Goal: Information Seeking & Learning: Check status

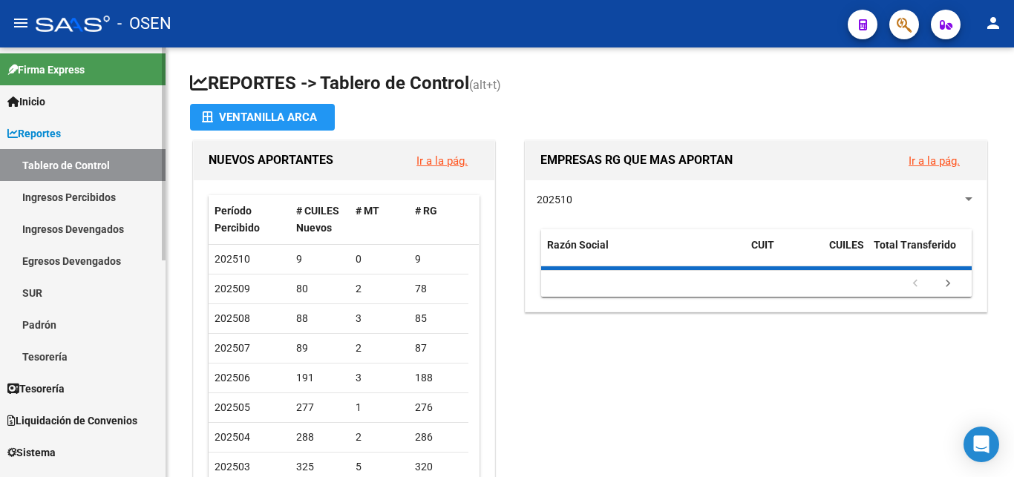
click at [55, 324] on link "Padrón" at bounding box center [82, 325] width 165 height 32
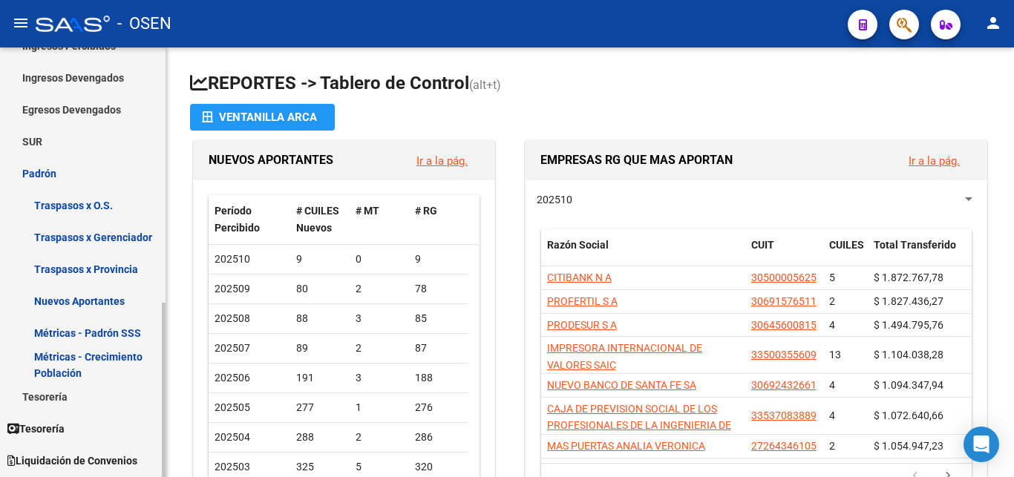
scroll to position [227, 0]
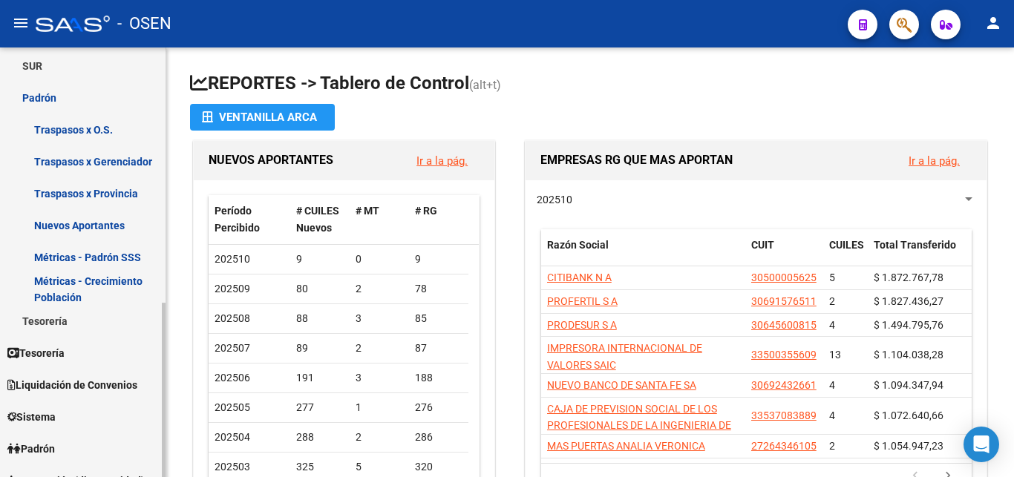
click at [34, 99] on link "Padrón" at bounding box center [82, 98] width 165 height 32
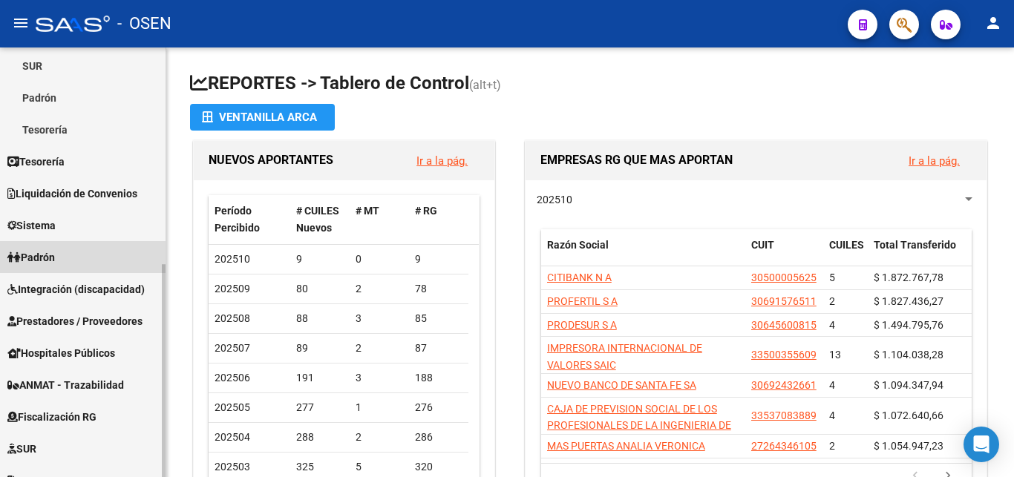
click at [49, 259] on span "Padrón" at bounding box center [30, 257] width 47 height 16
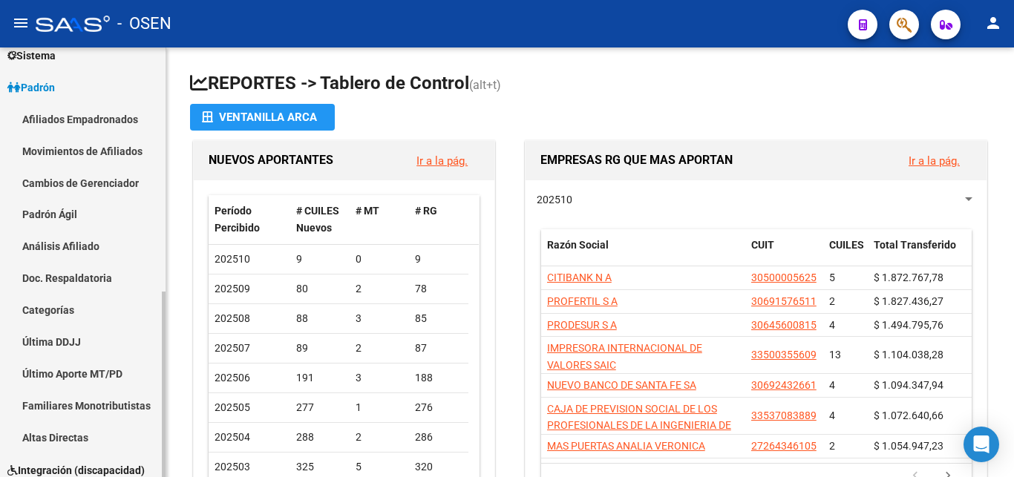
scroll to position [151, 0]
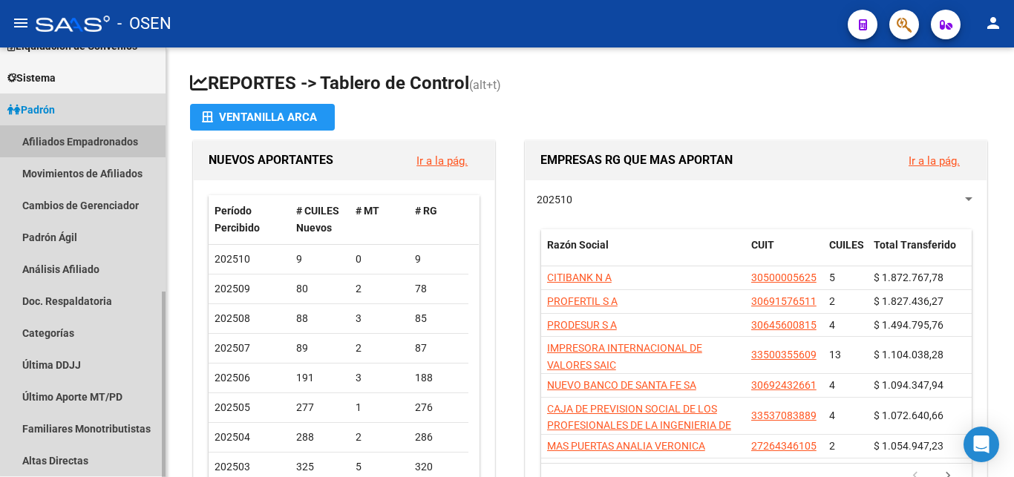
click at [88, 139] on link "Afiliados Empadronados" at bounding box center [82, 141] width 165 height 32
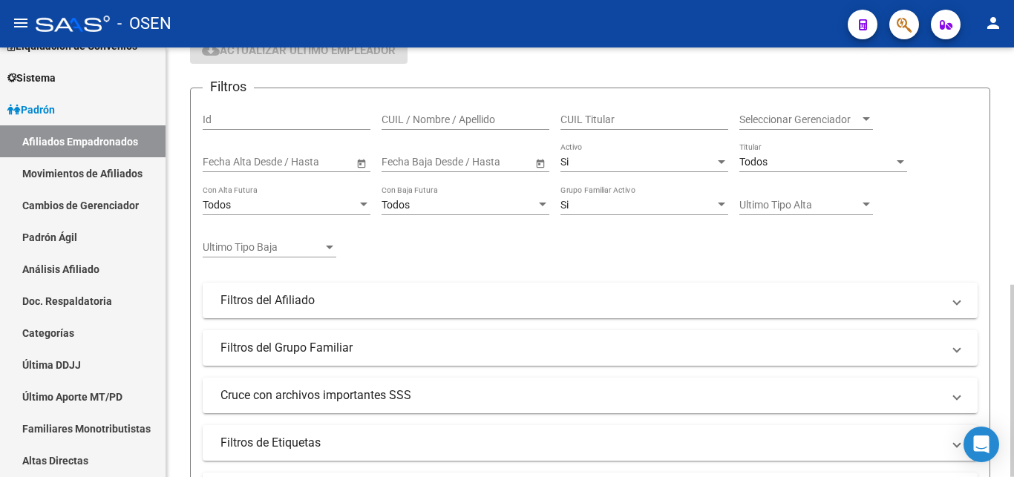
scroll to position [151, 0]
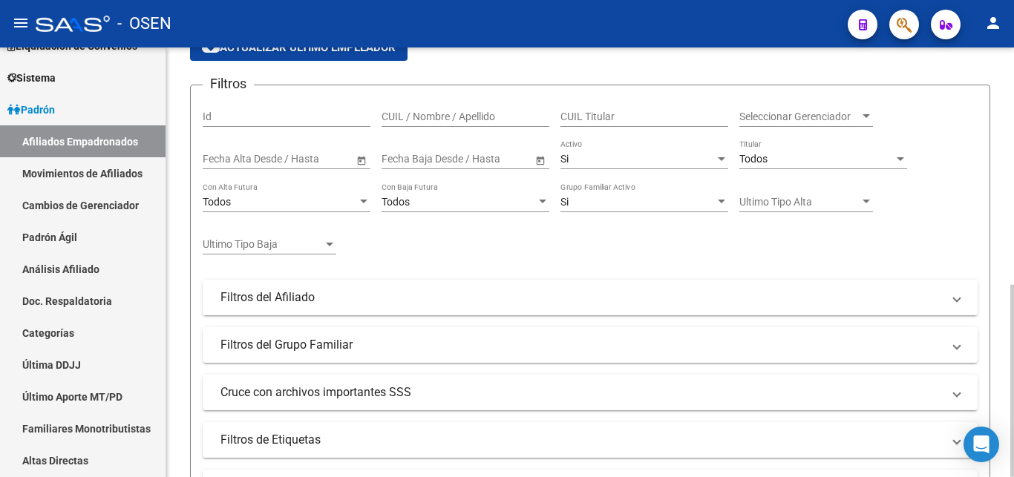
click at [235, 294] on mat-panel-title "Filtros del Afiliado" at bounding box center [580, 297] width 721 height 16
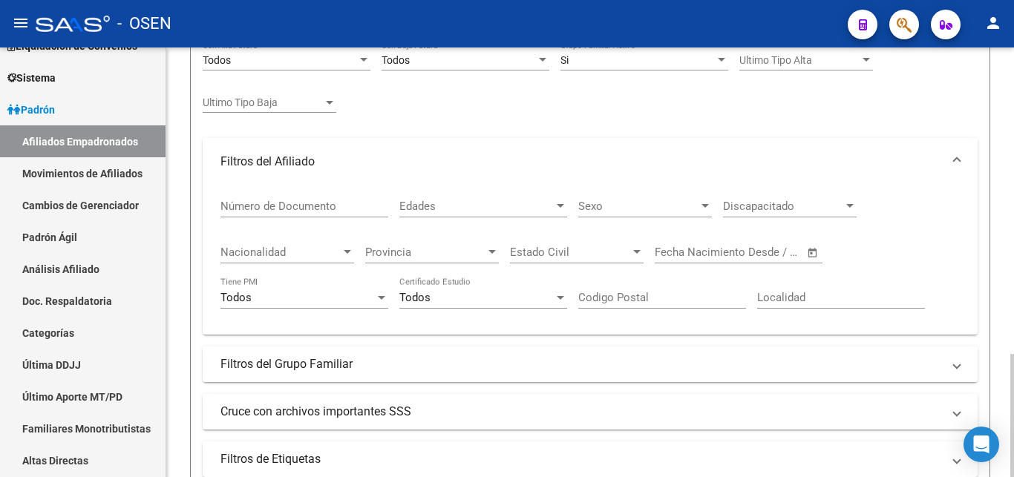
scroll to position [378, 0]
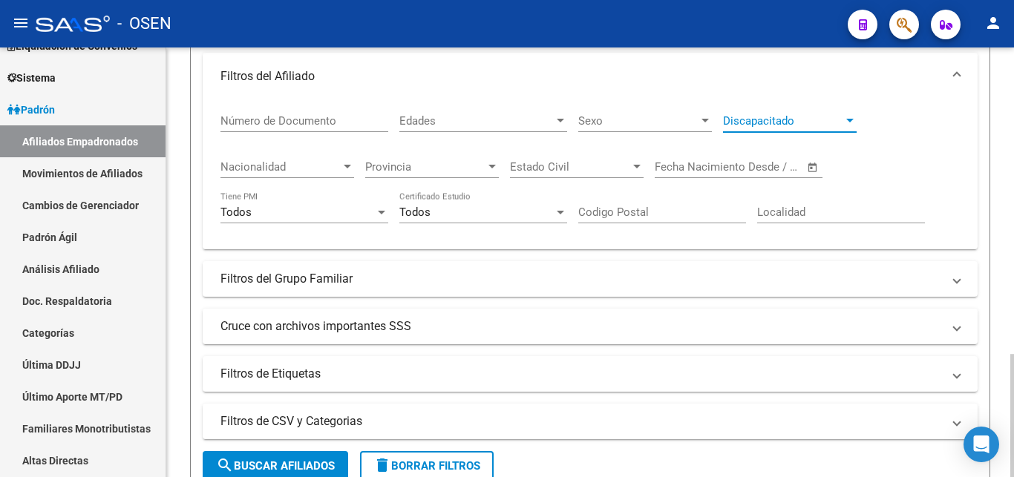
click at [842, 124] on span "Discapacitado" at bounding box center [783, 120] width 120 height 13
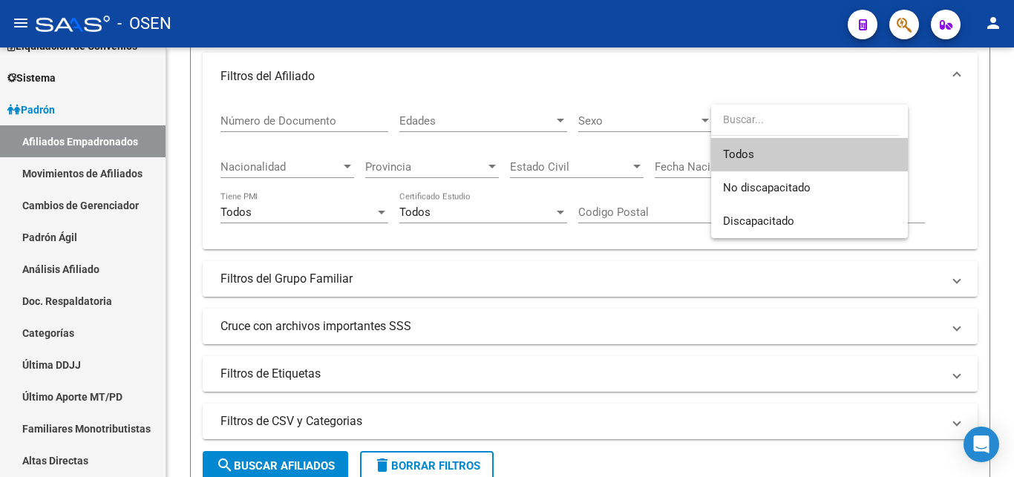
click at [617, 96] on div at bounding box center [507, 238] width 1014 height 477
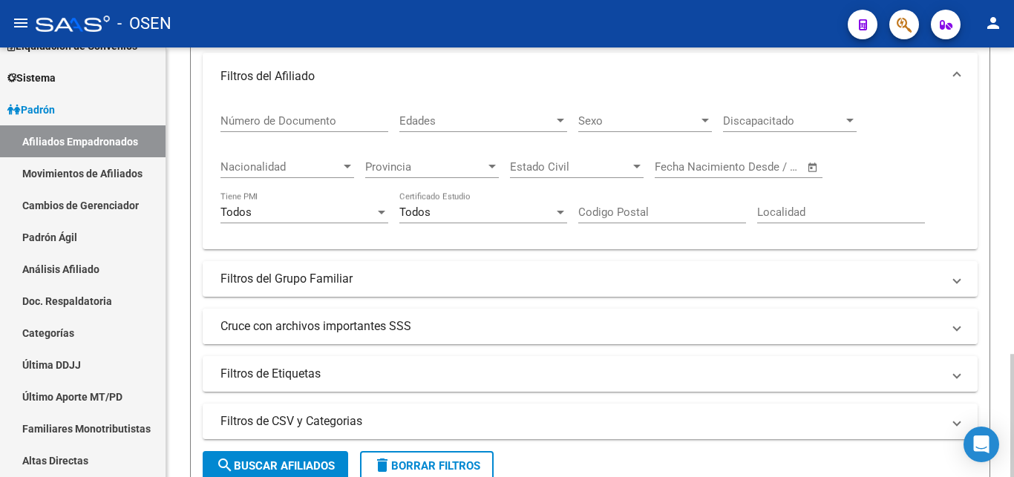
click at [436, 317] on mat-expansion-panel-header "Cruce con archivos importantes SSS" at bounding box center [590, 327] width 775 height 36
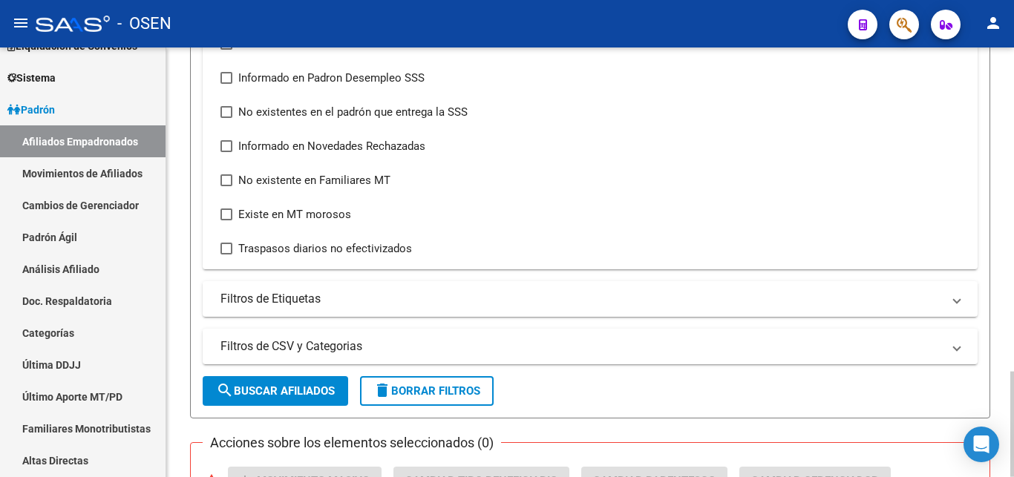
scroll to position [757, 0]
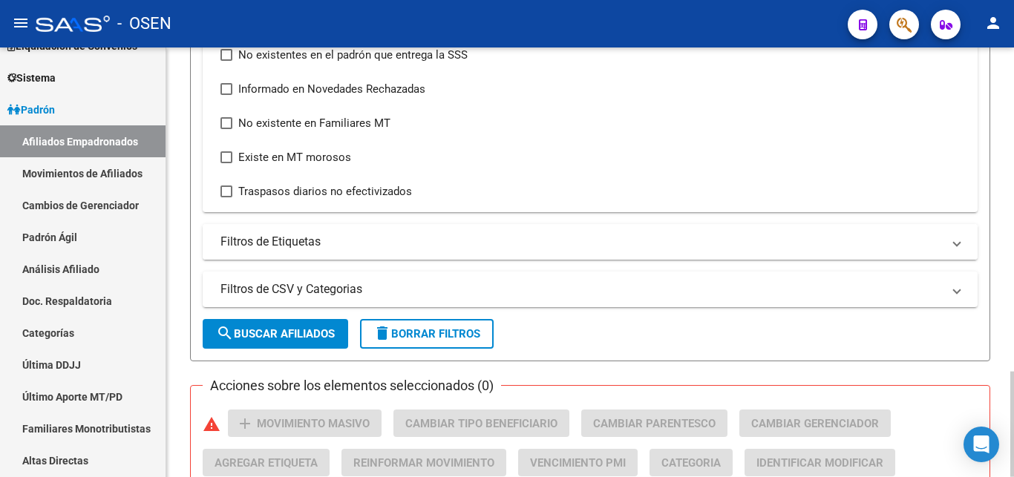
click at [281, 241] on mat-panel-title "Filtros de Etiquetas" at bounding box center [580, 242] width 721 height 16
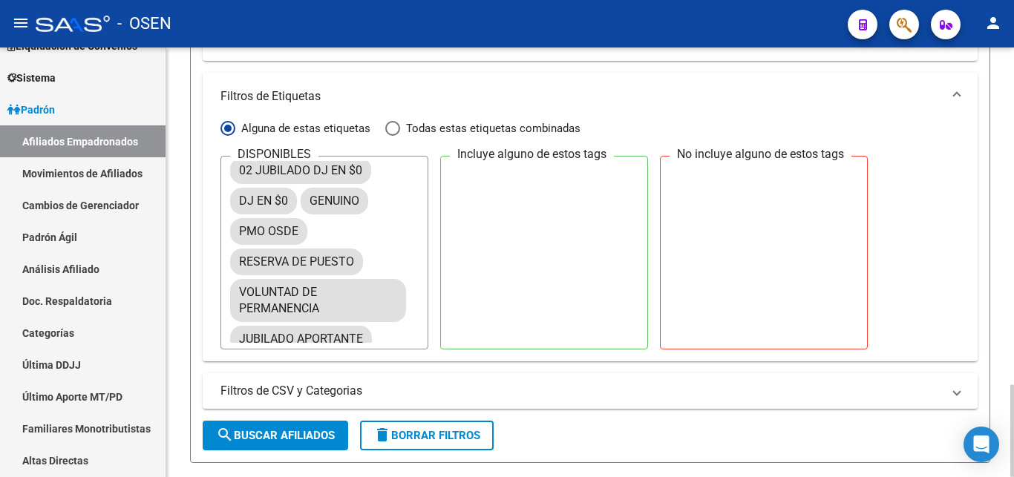
scroll to position [294, 0]
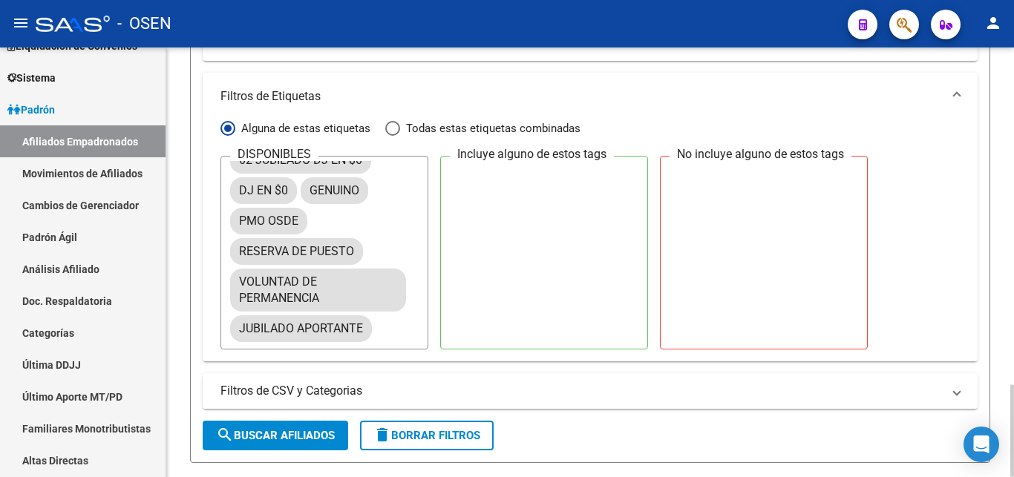
click at [525, 397] on mat-panel-title "Filtros de CSV y Categorias" at bounding box center [580, 391] width 721 height 16
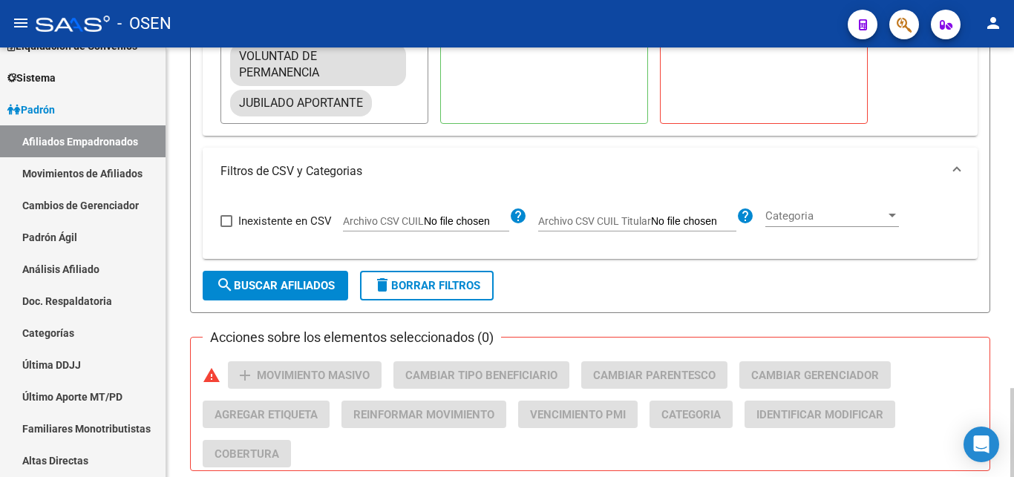
scroll to position [1135, 0]
click at [902, 220] on app-drop-down-list "Categoria Categoria" at bounding box center [837, 220] width 145 height 52
click at [893, 222] on div "Categoria Categoria" at bounding box center [832, 210] width 134 height 32
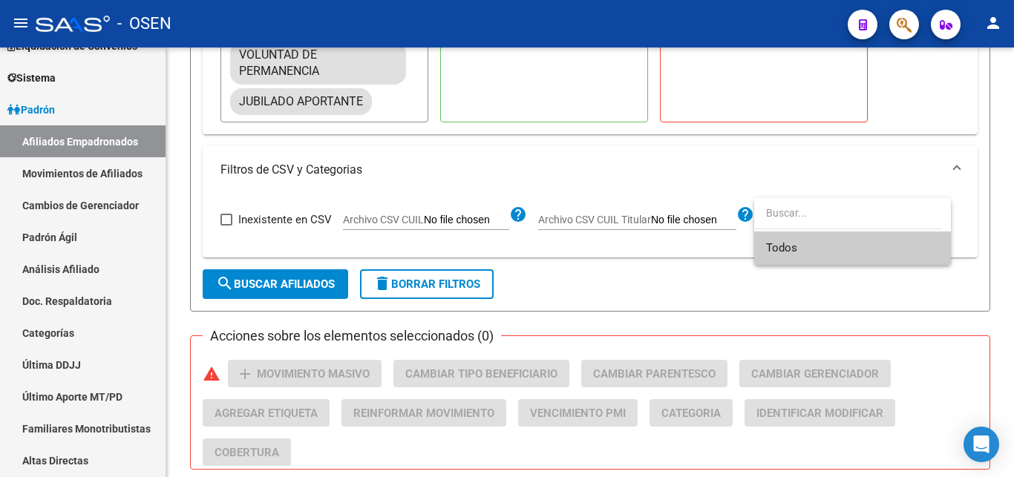
click at [778, 209] on input "dropdown search" at bounding box center [848, 212] width 188 height 31
click at [784, 252] on span "Todos" at bounding box center [852, 248] width 173 height 33
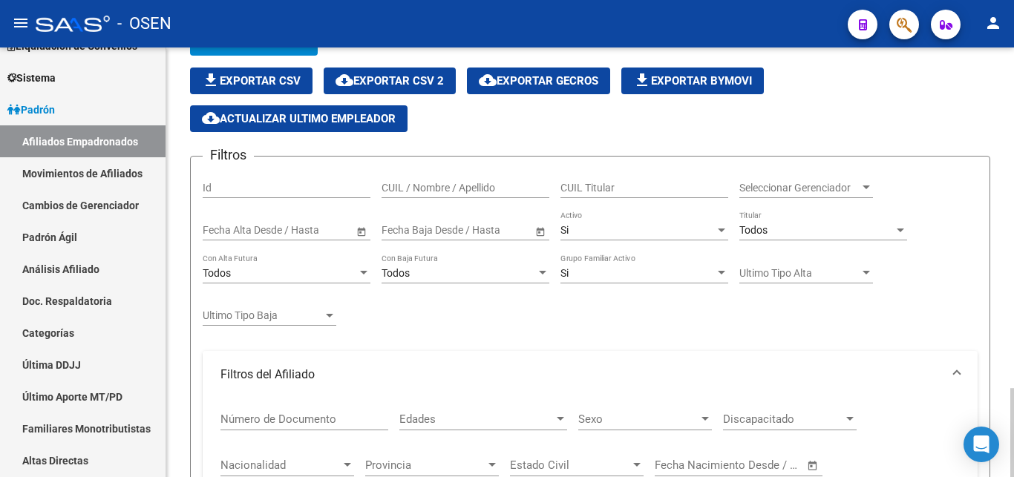
scroll to position [76, 0]
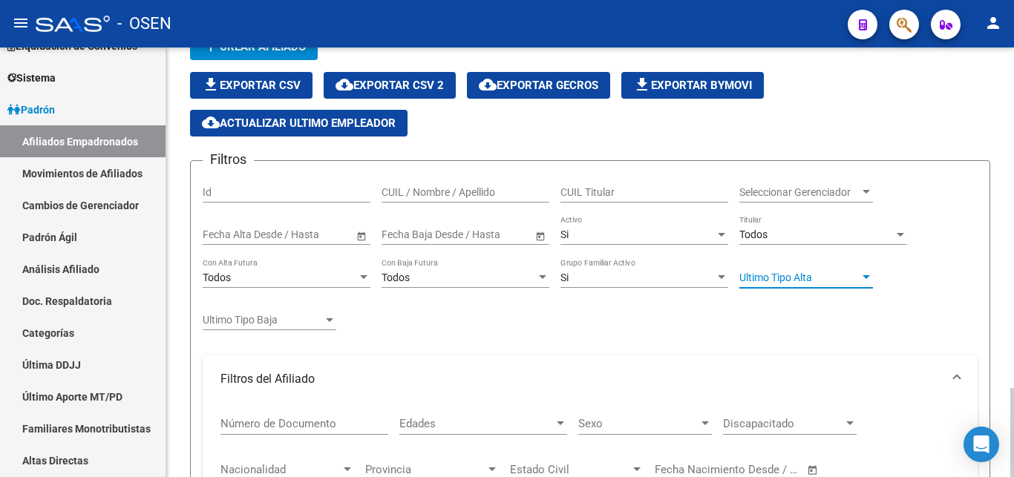
click at [860, 280] on div at bounding box center [865, 278] width 13 height 12
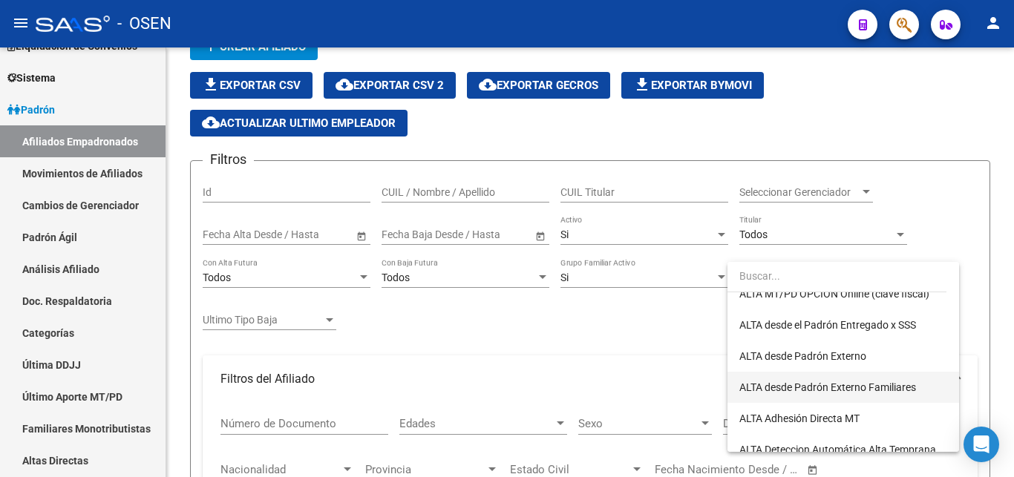
scroll to position [344, 0]
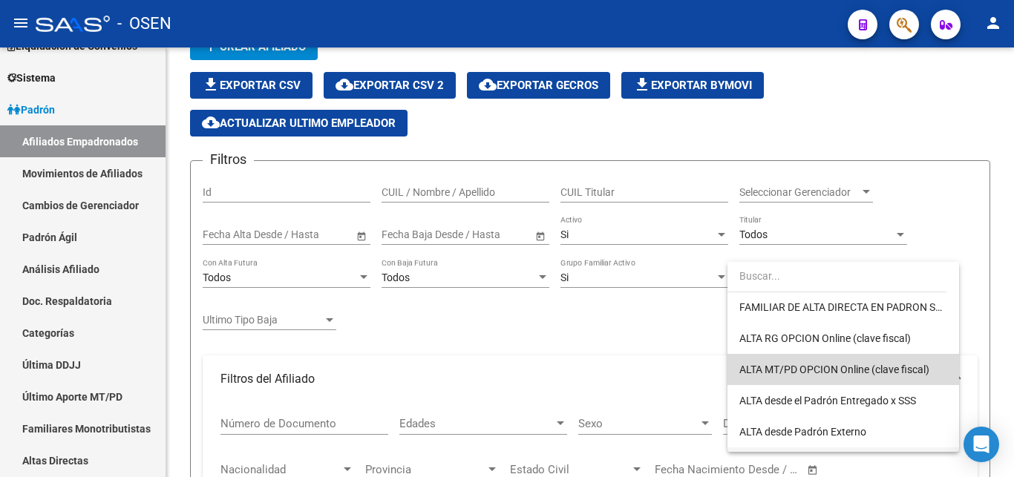
click at [848, 380] on span "ALTA MT/PD OPCION Online (clave fiscal)" at bounding box center [843, 369] width 208 height 31
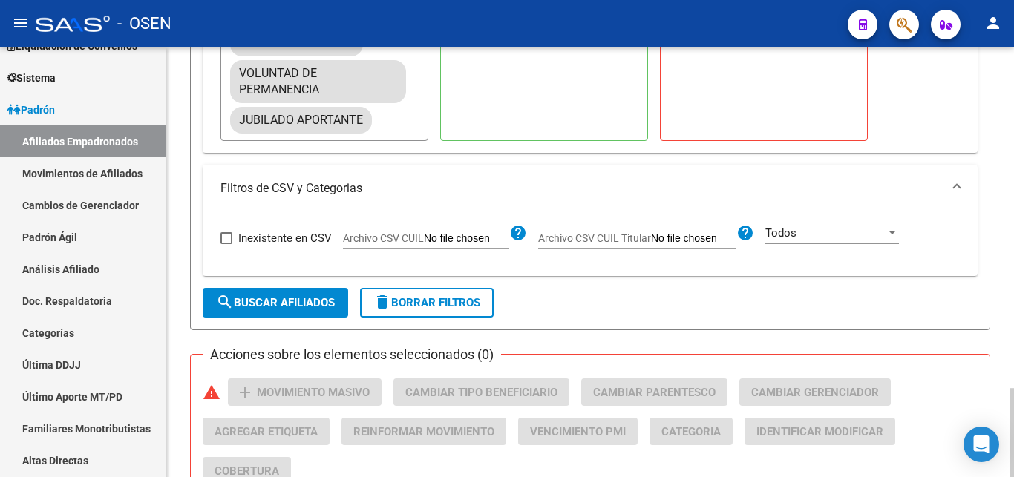
scroll to position [1211, 0]
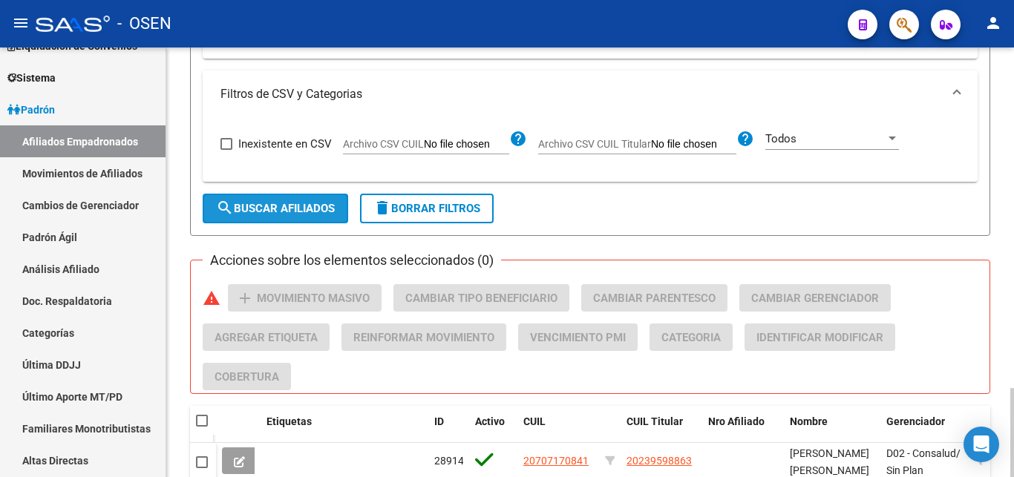
click at [258, 209] on span "search Buscar Afiliados" at bounding box center [275, 208] width 119 height 13
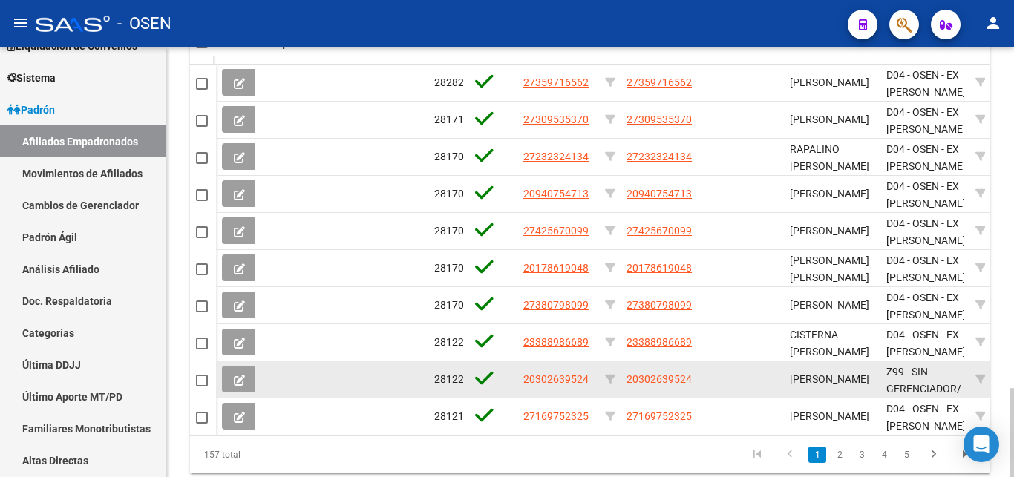
scroll to position [1647, 0]
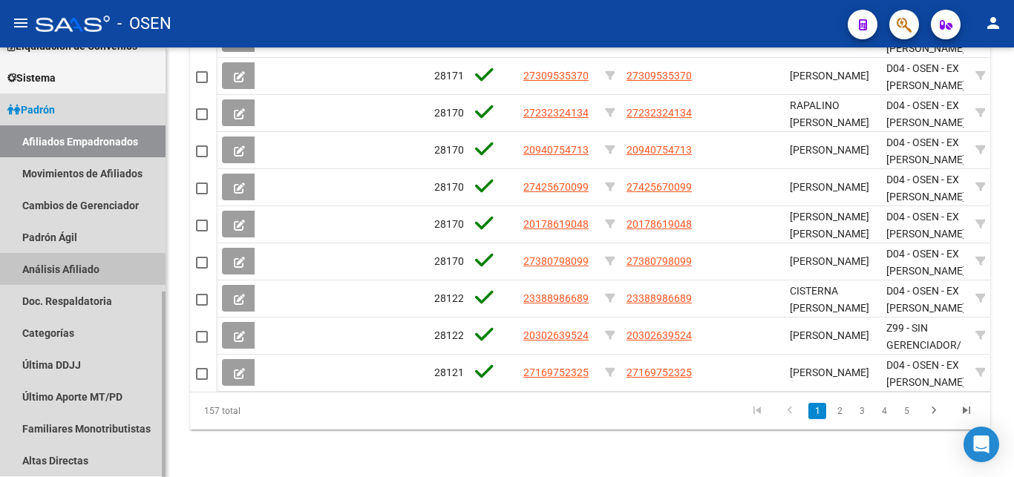
click at [91, 273] on link "Análisis Afiliado" at bounding box center [82, 269] width 165 height 32
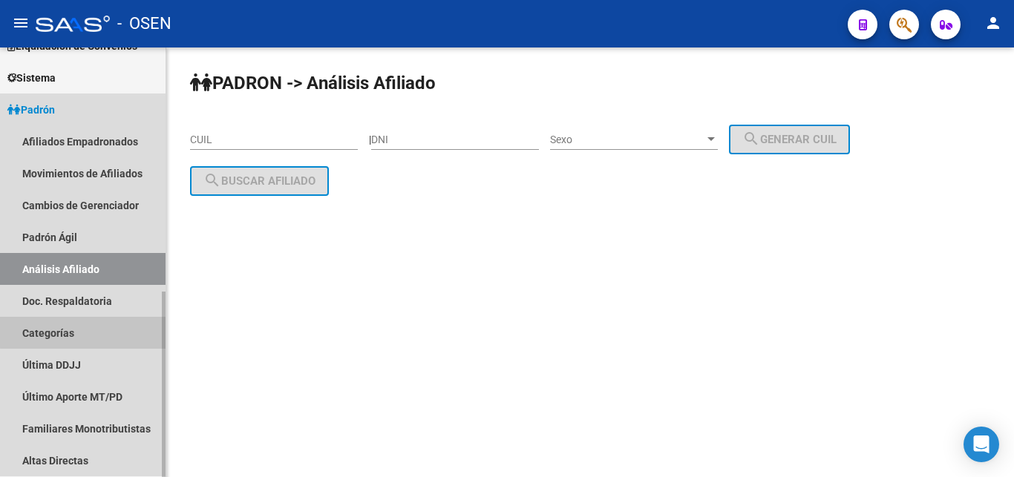
click at [85, 332] on link "Categorías" at bounding box center [82, 333] width 165 height 32
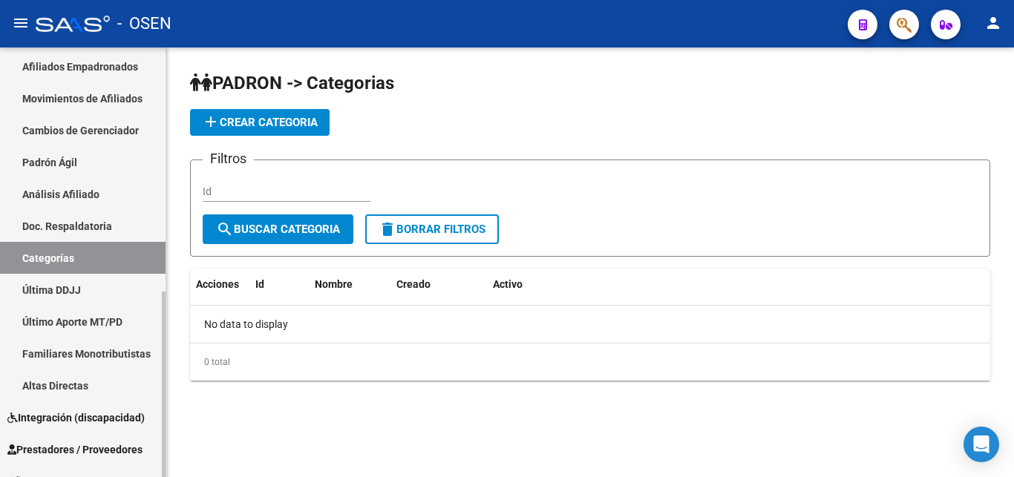
scroll to position [227, 0]
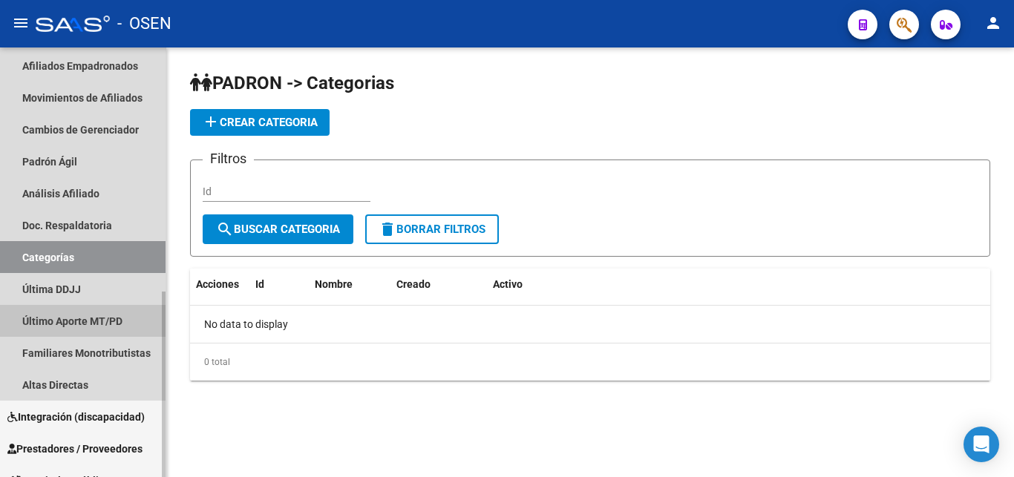
click at [89, 324] on link "Último Aporte MT/PD" at bounding box center [82, 321] width 165 height 32
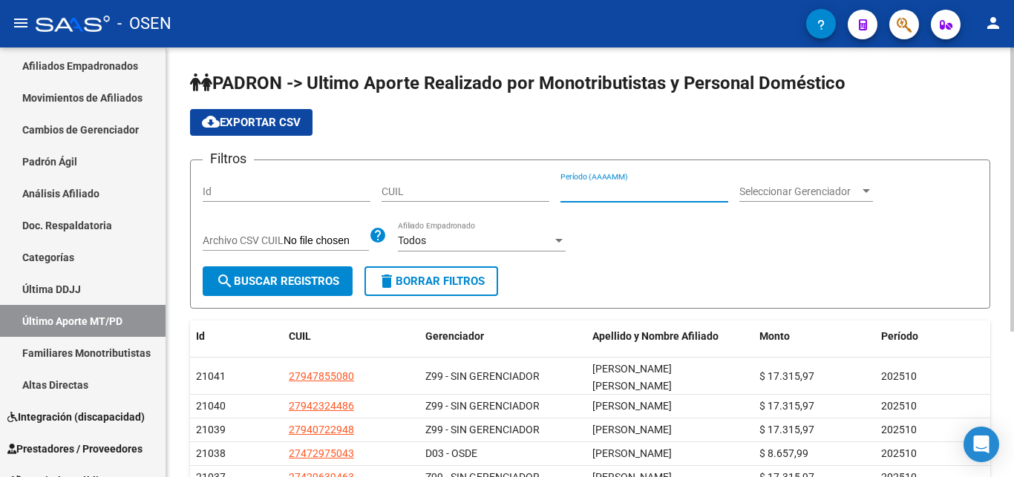
click at [666, 195] on input "Período (AAAAMM)" at bounding box center [644, 192] width 168 height 13
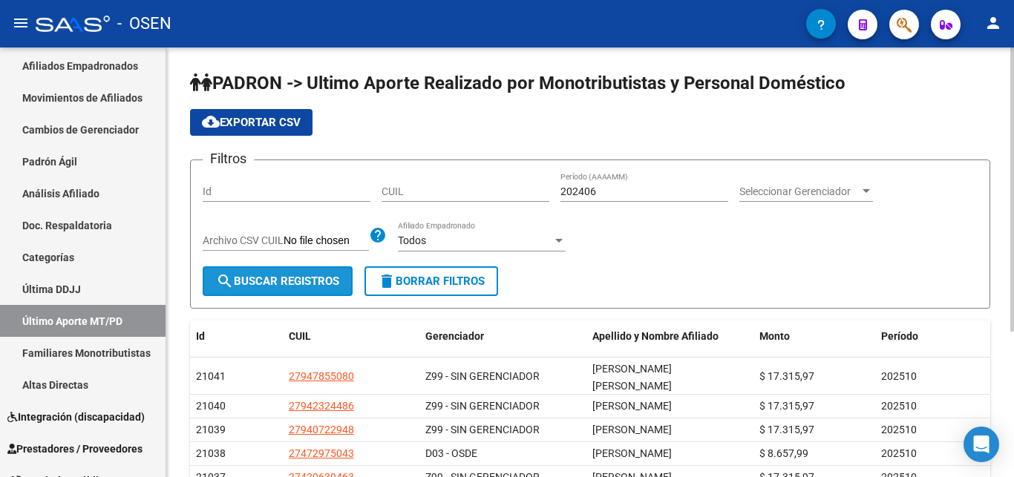
click at [308, 275] on button "search Buscar Registros" at bounding box center [278, 281] width 150 height 30
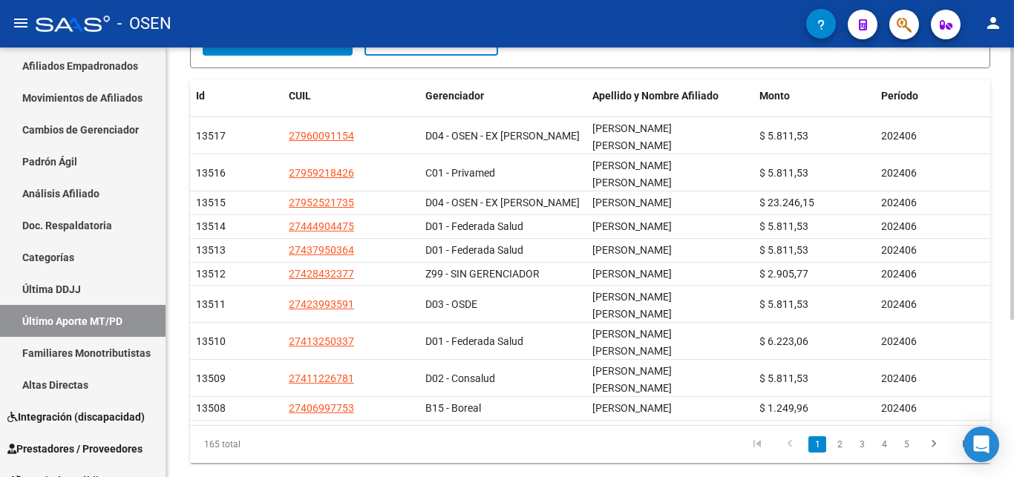
scroll to position [248, 0]
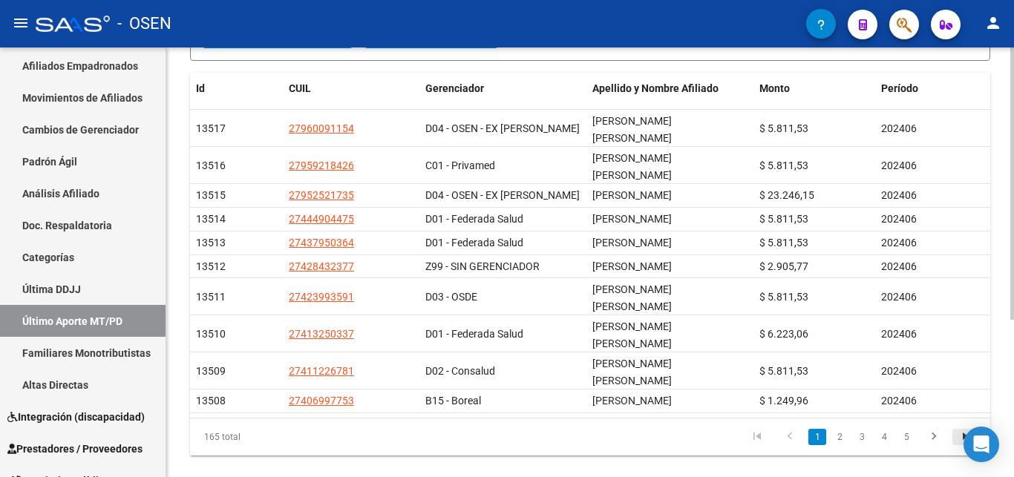
click at [962, 430] on icon "go to last page" at bounding box center [966, 439] width 19 height 18
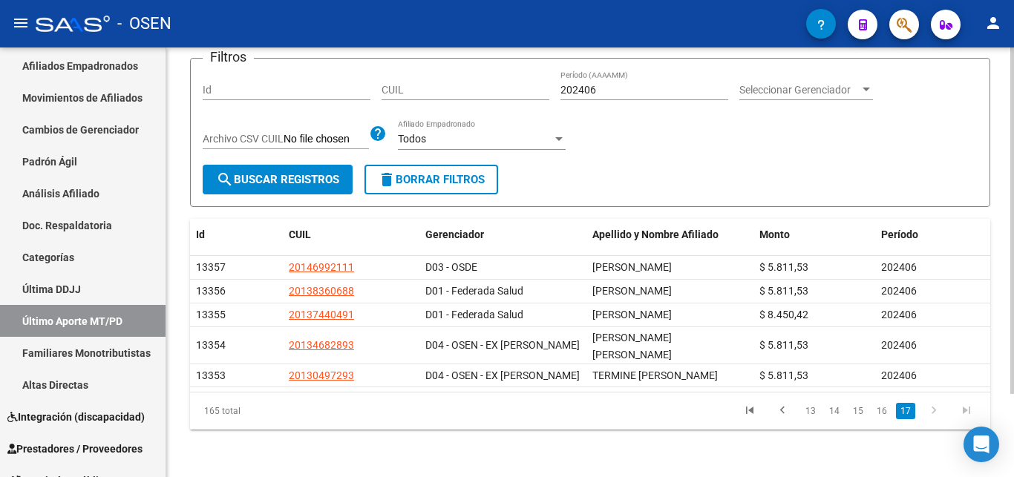
scroll to position [103, 0]
drag, startPoint x: 594, startPoint y: 88, endPoint x: 587, endPoint y: 94, distance: 10.0
click at [588, 91] on input "202406" at bounding box center [644, 90] width 168 height 13
click at [289, 176] on span "search Buscar Registros" at bounding box center [277, 179] width 123 height 13
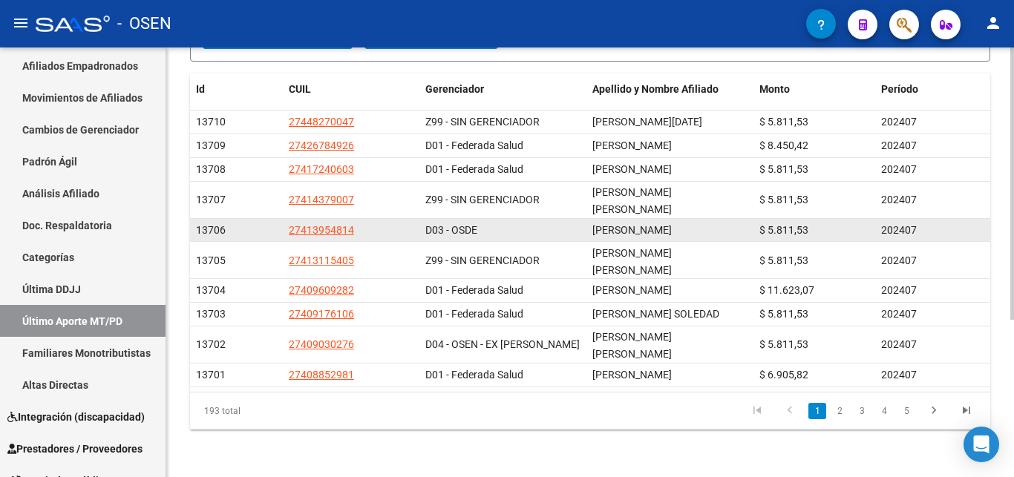
scroll to position [0, 0]
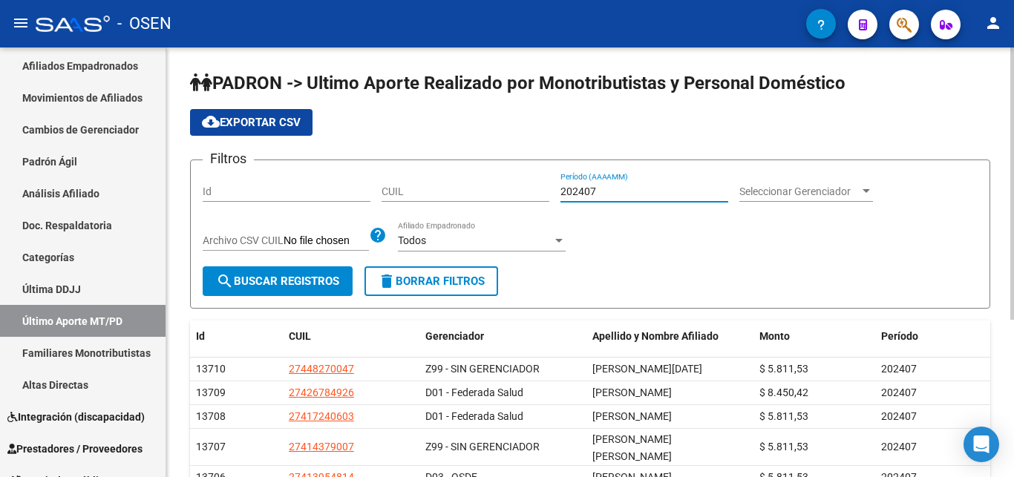
click at [588, 191] on input "202407" at bounding box center [644, 192] width 168 height 13
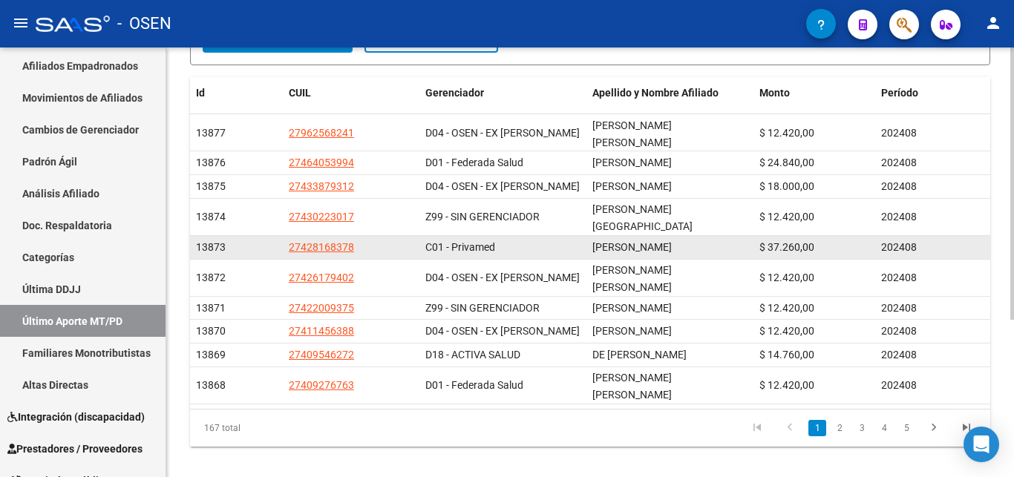
scroll to position [248, 0]
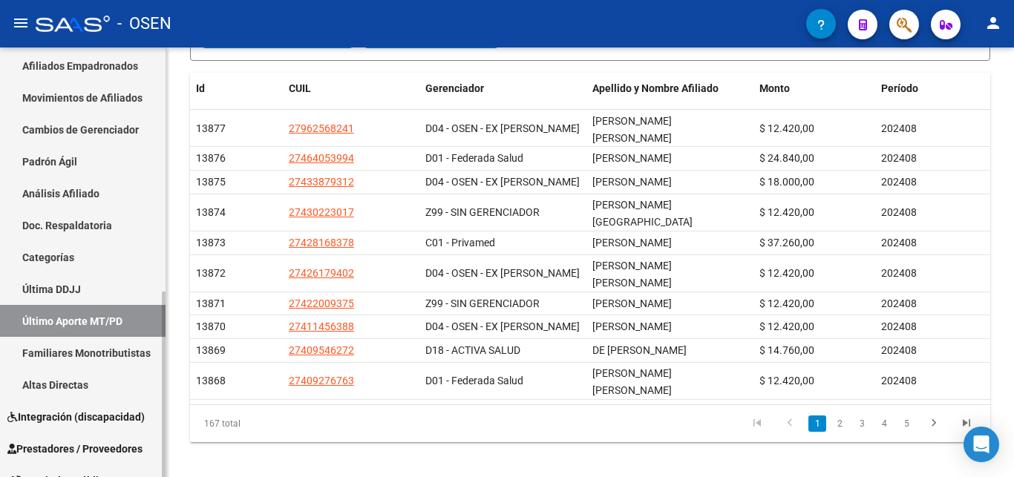
type input "202408"
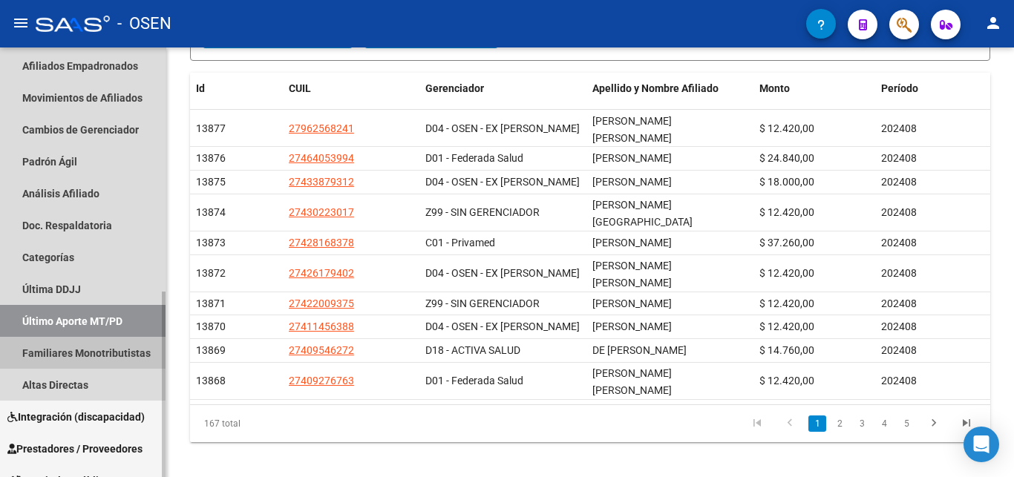
click at [102, 358] on link "Familiares Monotributistas" at bounding box center [82, 353] width 165 height 32
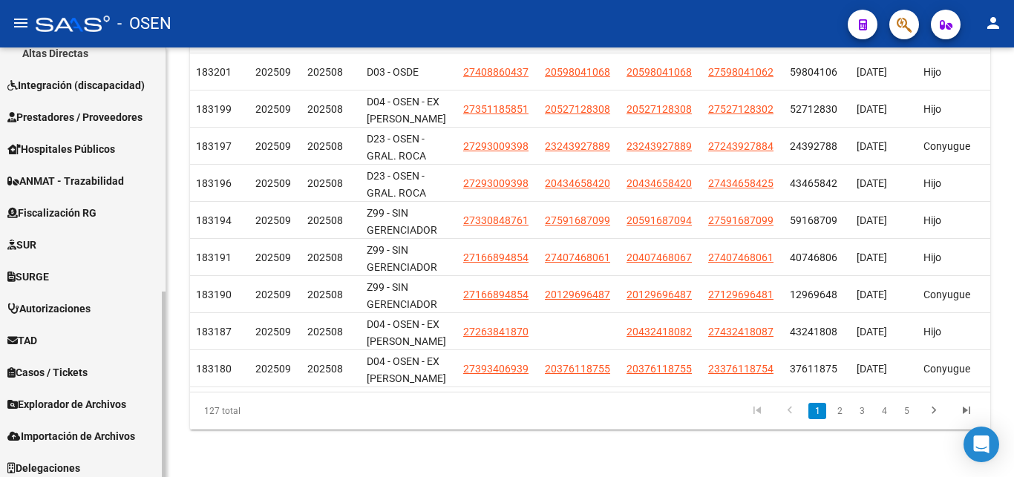
scroll to position [565, 0]
